Goal: Task Accomplishment & Management: Manage account settings

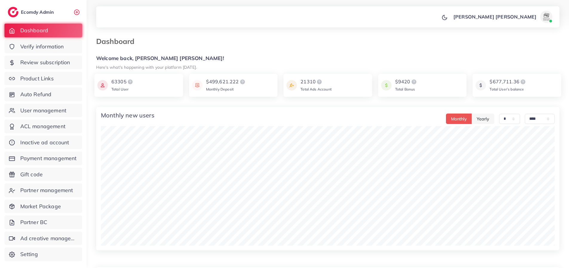
select select "*"
select select "****"
select select "*"
select select "****"
select select "*"
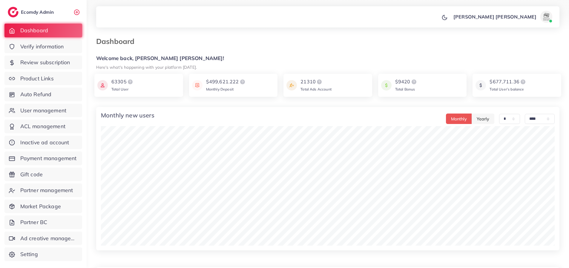
select select "****"
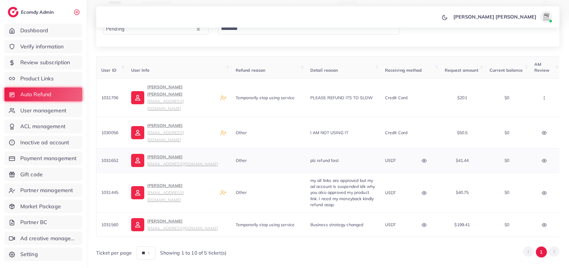
scroll to position [27, 0]
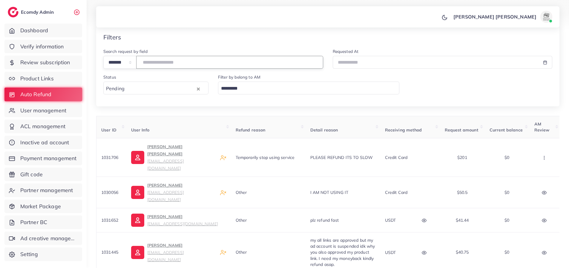
click at [211, 61] on input "number" at bounding box center [229, 62] width 187 height 13
paste input "*******"
type input "*******"
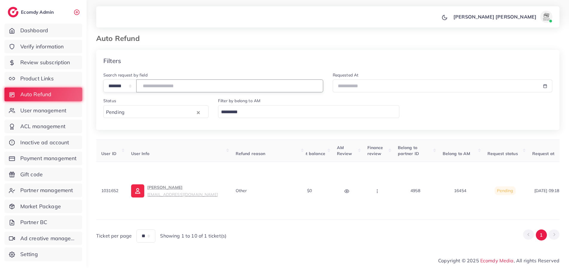
scroll to position [0, 210]
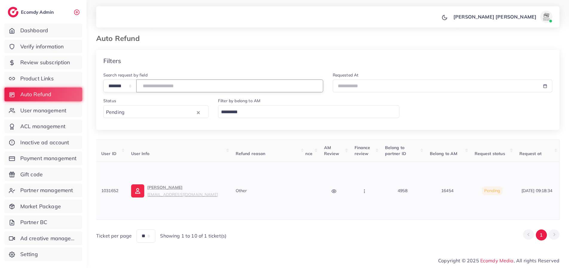
click at [365, 189] on icon "button" at bounding box center [364, 191] width 5 height 5
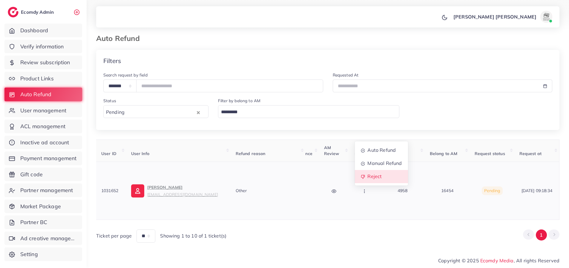
click at [382, 175] on link "Reject" at bounding box center [381, 176] width 53 height 13
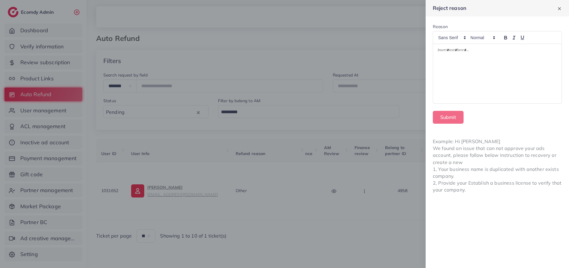
click at [449, 52] on p at bounding box center [497, 50] width 119 height 7
paste div
drag, startPoint x: 503, startPoint y: 52, endPoint x: 438, endPoint y: 55, distance: 65.2
click at [438, 55] on div "**********" at bounding box center [497, 73] width 128 height 59
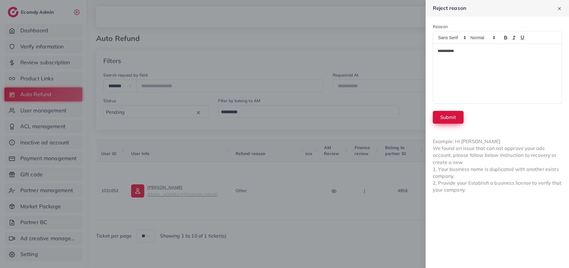
click at [447, 116] on button "Submit" at bounding box center [448, 117] width 31 height 13
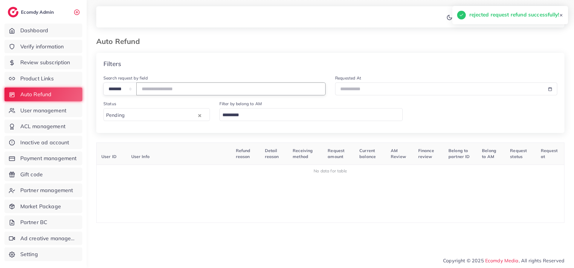
drag, startPoint x: 178, startPoint y: 90, endPoint x: 92, endPoint y: 89, distance: 85.7
click at [91, 89] on div "**********" at bounding box center [330, 126] width 487 height 252
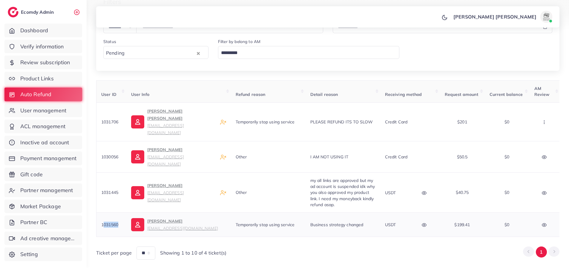
drag, startPoint x: 118, startPoint y: 203, endPoint x: 102, endPoint y: 203, distance: 15.5
click at [102, 222] on span "1031560" at bounding box center [109, 224] width 17 height 5
drag, startPoint x: 120, startPoint y: 205, endPoint x: 101, endPoint y: 204, distance: 18.8
click at [101, 213] on td "1031560" at bounding box center [111, 225] width 30 height 24
copy span "1031560"
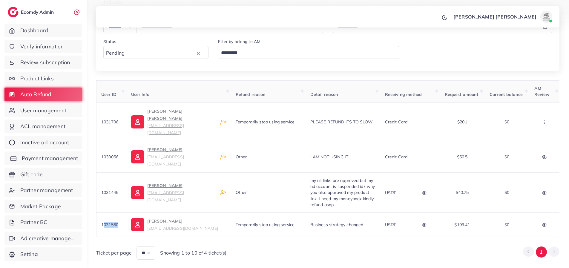
click at [42, 162] on span "Payment management" at bounding box center [50, 158] width 56 height 8
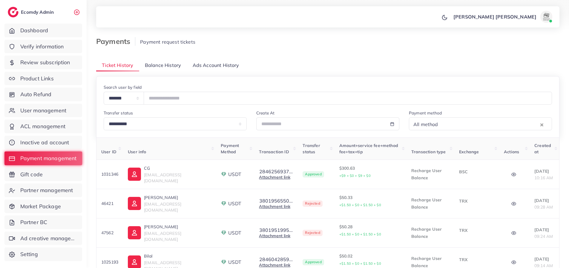
click at [154, 64] on span "Balance History" at bounding box center [163, 65] width 36 height 7
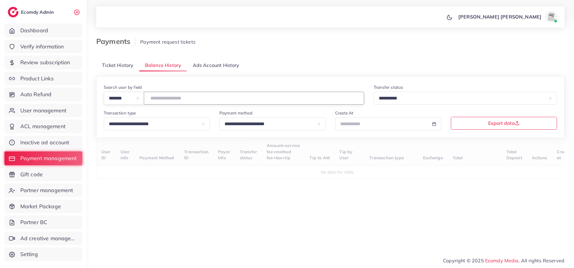
click at [178, 99] on input "number" at bounding box center [254, 98] width 220 height 13
paste input "*******"
type input "*******"
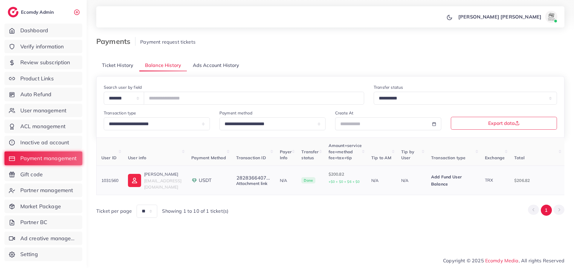
click at [267, 183] on link "Attachment link" at bounding box center [251, 183] width 31 height 5
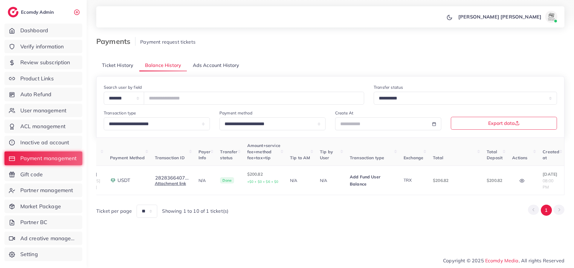
scroll to position [0, 101]
click at [524, 179] on icon "button" at bounding box center [521, 180] width 4 height 3
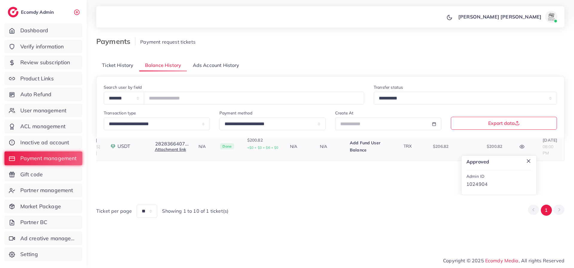
click at [525, 162] on icon at bounding box center [528, 161] width 6 height 6
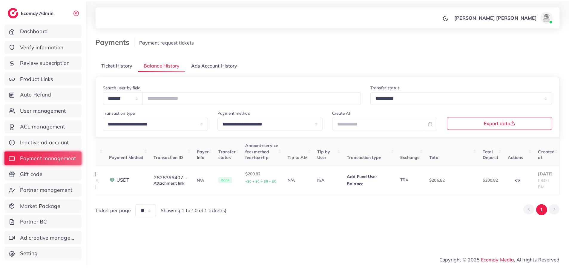
scroll to position [0, 82]
click at [183, 177] on button "2828366407..." at bounding box center [172, 177] width 34 height 5
click at [186, 182] on link "Attachment link" at bounding box center [170, 183] width 31 height 5
click at [34, 96] on span "Auto Refund" at bounding box center [37, 95] width 31 height 8
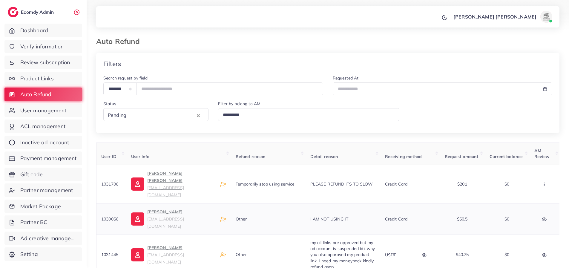
scroll to position [62, 0]
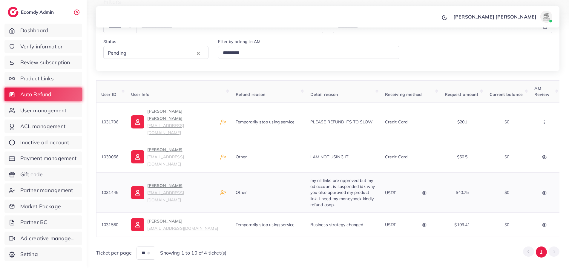
drag, startPoint x: 119, startPoint y: 171, endPoint x: 102, endPoint y: 171, distance: 16.7
click at [102, 190] on span "1031445" at bounding box center [109, 192] width 17 height 5
copy span "1031445"
click at [37, 162] on span "Payment management" at bounding box center [50, 158] width 56 height 8
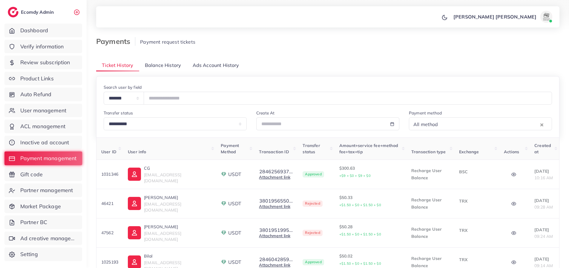
drag, startPoint x: 153, startPoint y: 66, endPoint x: 159, endPoint y: 75, distance: 9.9
click at [154, 67] on span "Balance History" at bounding box center [163, 65] width 36 height 7
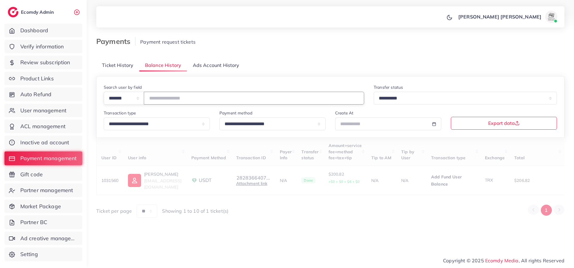
click at [178, 97] on input "number" at bounding box center [254, 98] width 220 height 13
paste input "*******"
type input "*******"
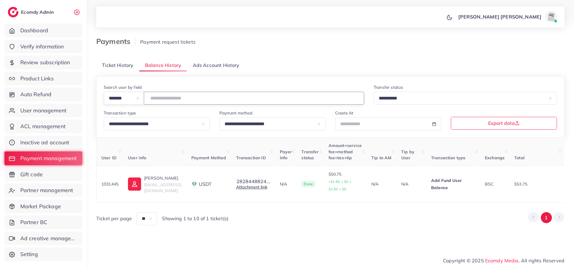
scroll to position [0, 93]
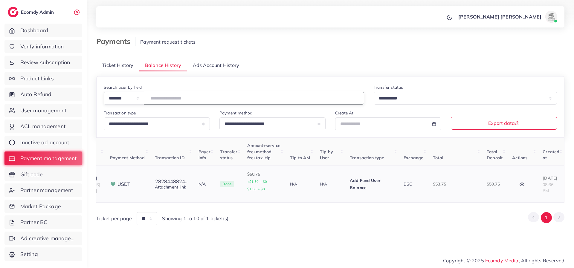
click at [519, 185] on icon "button" at bounding box center [521, 184] width 4 height 3
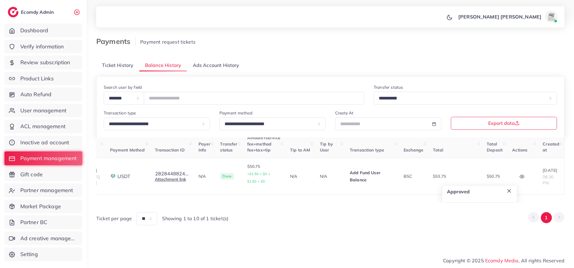
click at [414, 214] on div "Ticket per page ** ** ** *** Showing 1 to 10 of 1 ticket(s) 1" at bounding box center [330, 216] width 468 height 18
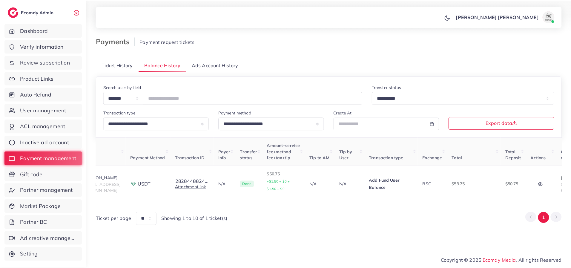
scroll to position [0, 0]
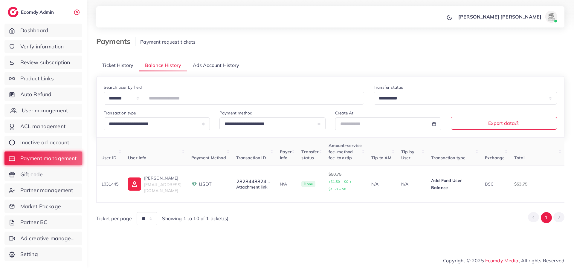
click at [31, 111] on span "User management" at bounding box center [45, 111] width 46 height 8
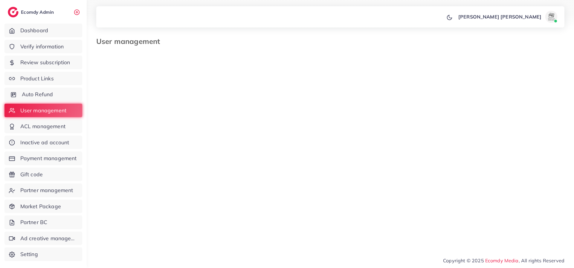
click at [33, 97] on span "Auto Refund" at bounding box center [37, 95] width 31 height 8
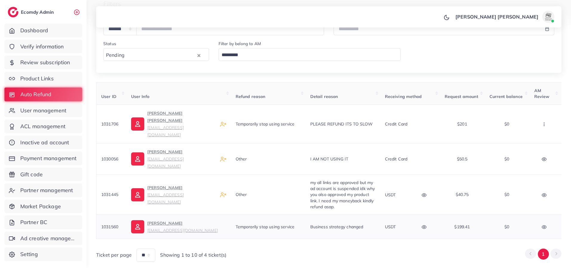
click at [423, 225] on icon "button" at bounding box center [424, 227] width 5 height 5
click at [364, 186] on div "USDT wallet address TGZ8ekJ44DfAPqS8A4NRJ9LuAZdNHF8nJx USDT network Tron (TRC20…" at bounding box center [397, 185] width 75 height 60
click at [368, 203] on div at bounding box center [372, 219] width 15 height 33
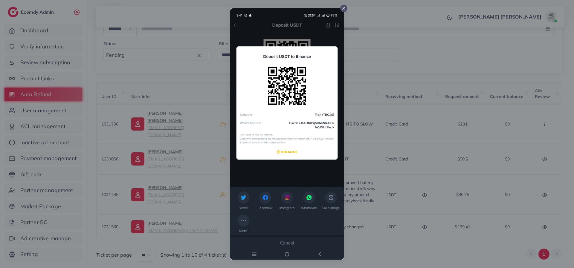
drag, startPoint x: 345, startPoint y: 7, endPoint x: 348, endPoint y: 16, distance: 10.1
click at [345, 8] on icon at bounding box center [343, 8] width 5 height 5
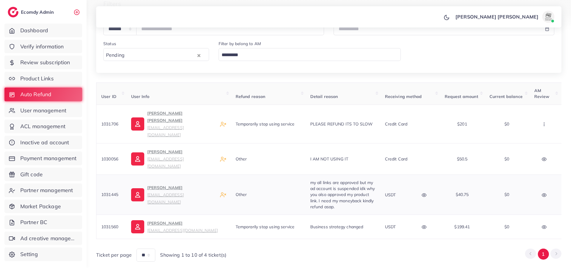
click at [423, 193] on icon "button" at bounding box center [424, 195] width 5 height 5
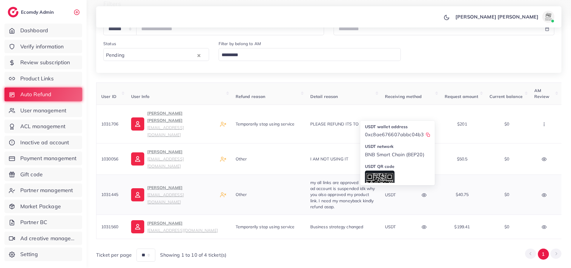
click at [382, 171] on div at bounding box center [380, 187] width 30 height 33
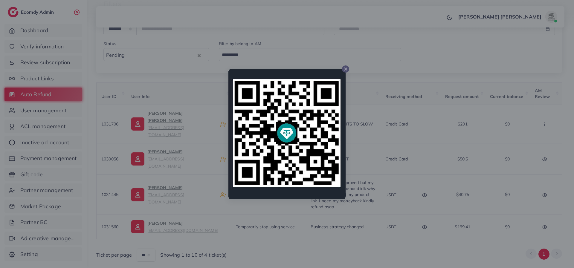
click at [345, 70] on icon at bounding box center [345, 69] width 5 height 5
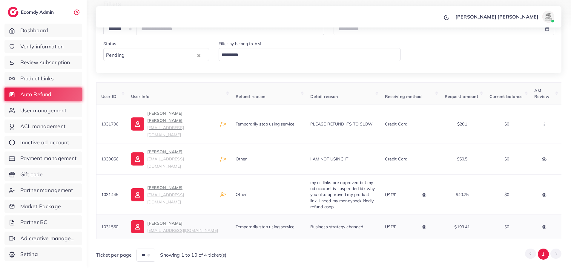
drag, startPoint x: 119, startPoint y: 204, endPoint x: 99, endPoint y: 204, distance: 19.7
click at [99, 215] on td "1031560" at bounding box center [111, 227] width 30 height 24
copy span "1031560"
drag, startPoint x: 121, startPoint y: 172, endPoint x: 102, endPoint y: 172, distance: 19.1
click at [102, 174] on td "1031445" at bounding box center [111, 194] width 30 height 40
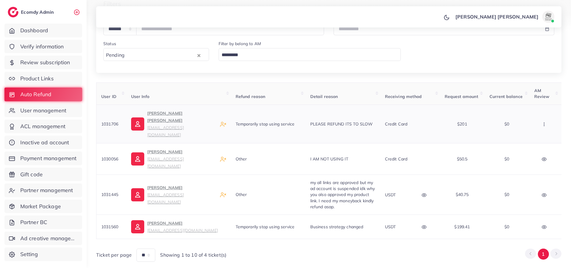
copy span "1031445"
